Goal: Find specific page/section: Find specific page/section

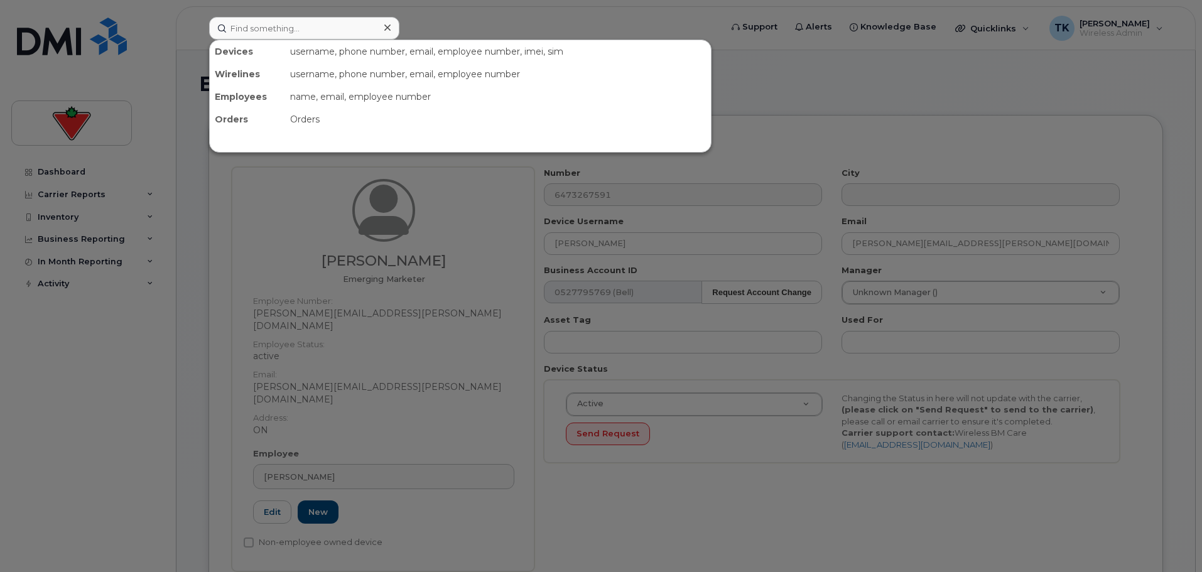
click at [294, 26] on input at bounding box center [304, 28] width 190 height 23
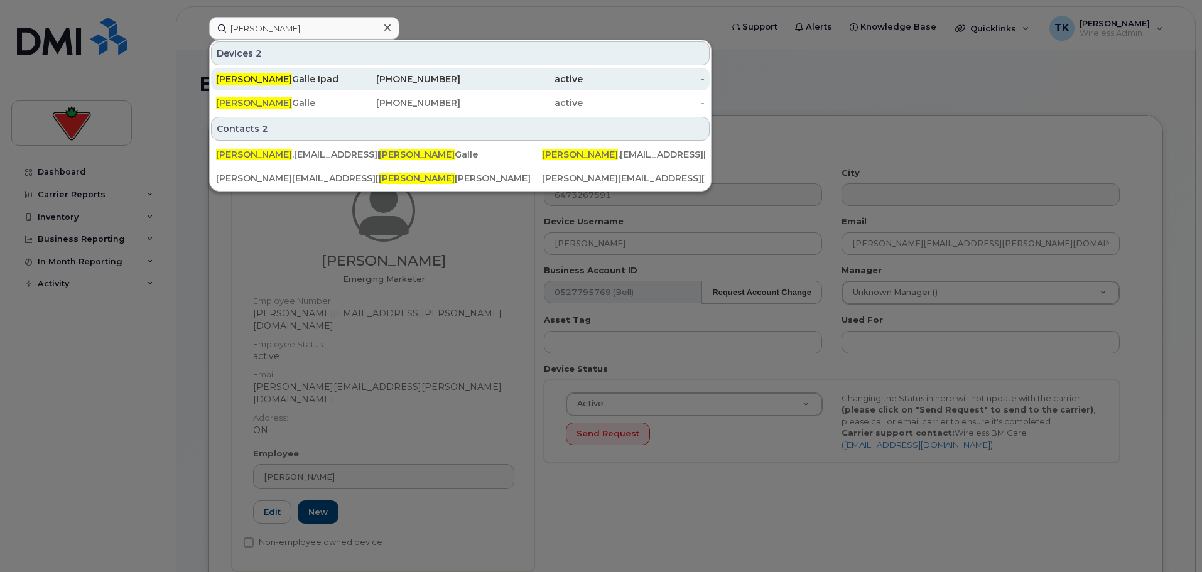
type input "biagio"
click at [266, 75] on div "Biagio Galle Ipad" at bounding box center [277, 79] width 122 height 13
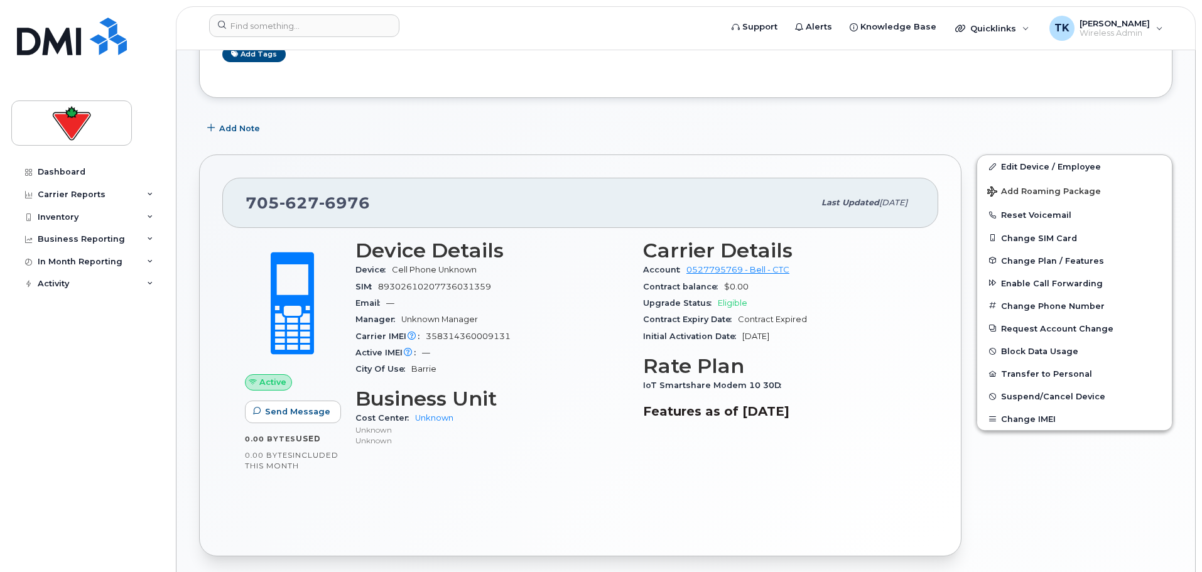
scroll to position [251, 0]
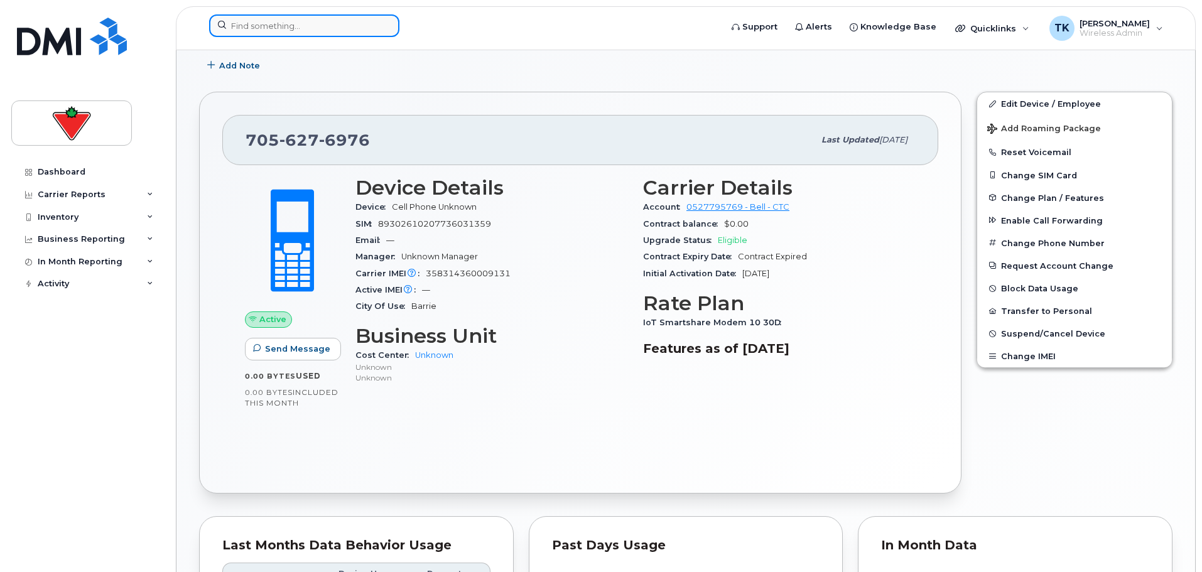
click at [258, 19] on input at bounding box center [304, 25] width 190 height 23
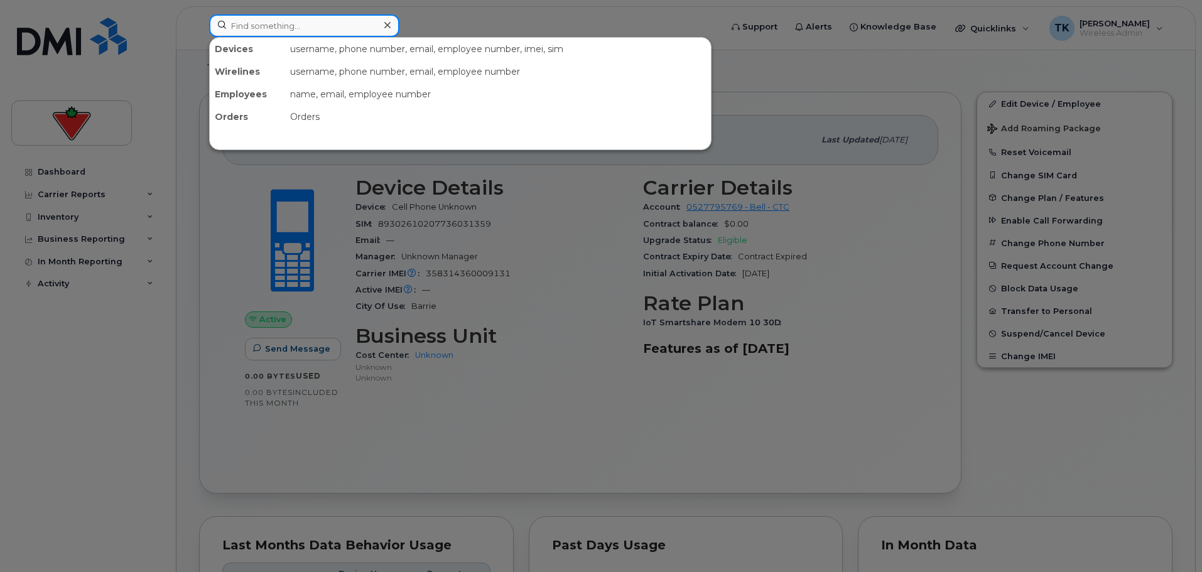
paste input "2898341003"
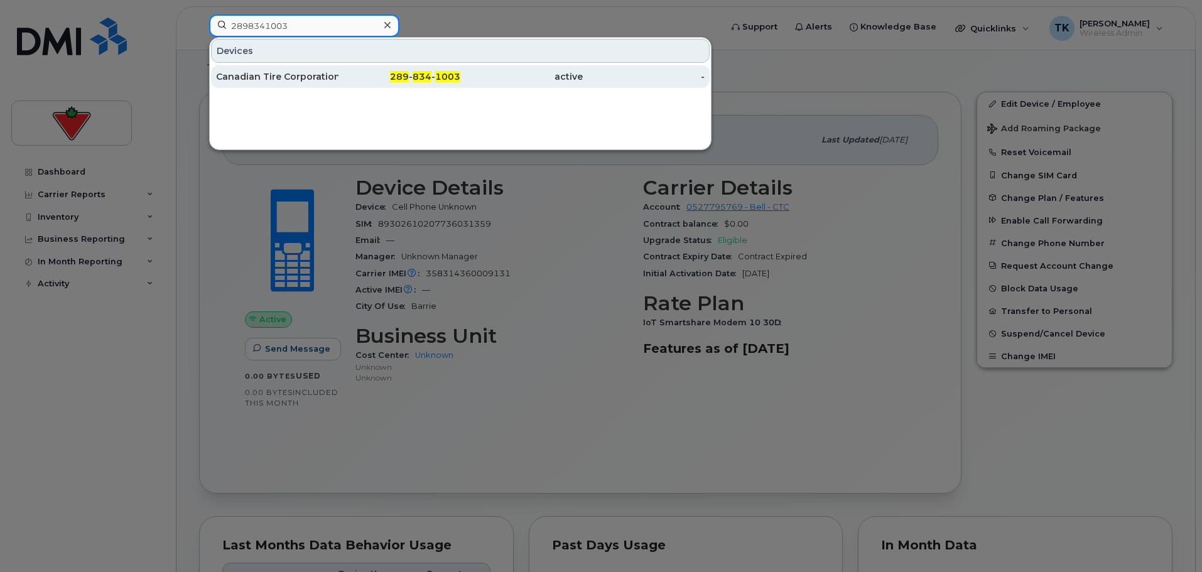
type input "2898341003"
click at [279, 82] on div "Canadian Tire Corporation" at bounding box center [277, 76] width 122 height 13
